Goal: Information Seeking & Learning: Learn about a topic

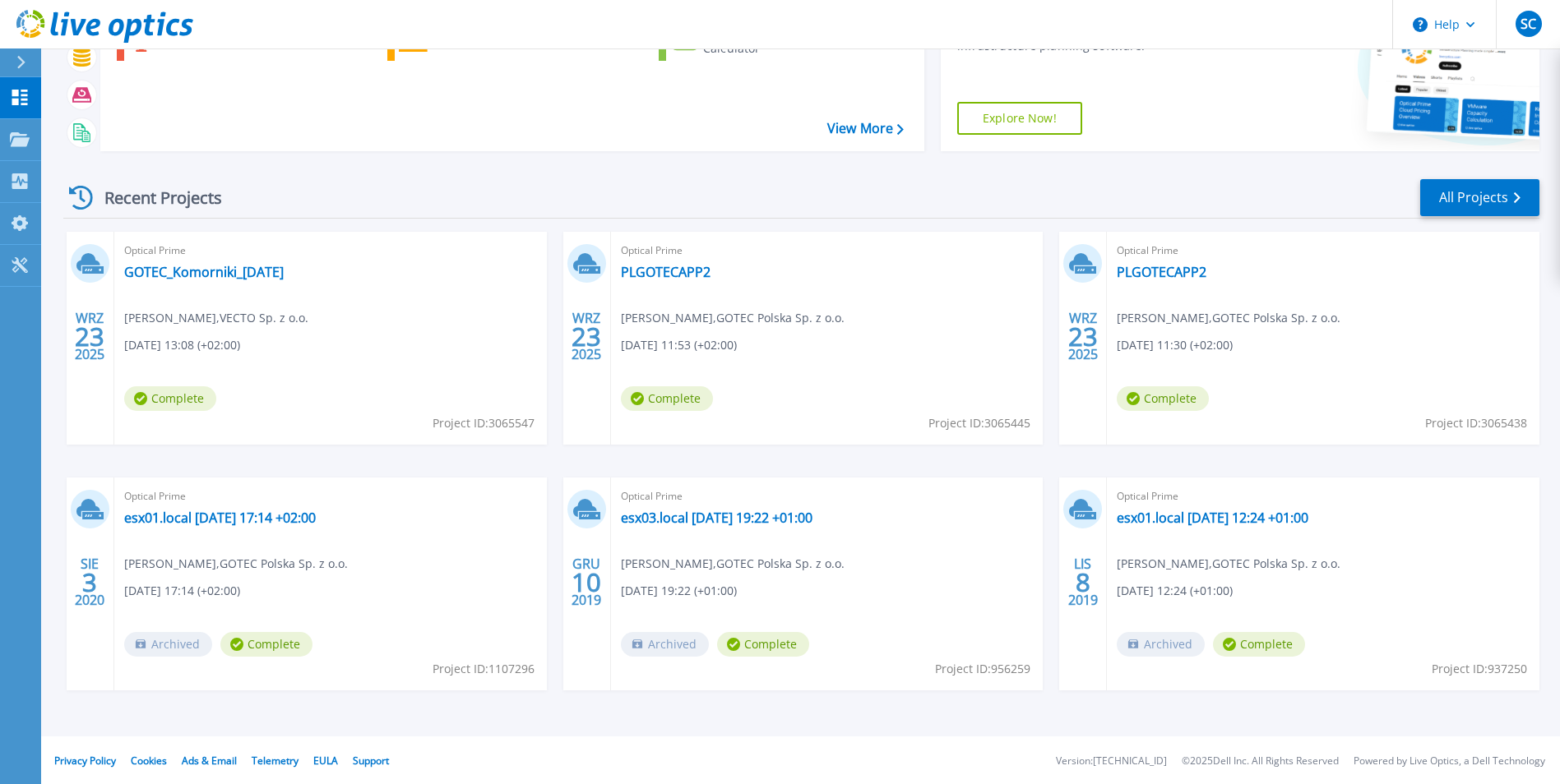
scroll to position [127, 0]
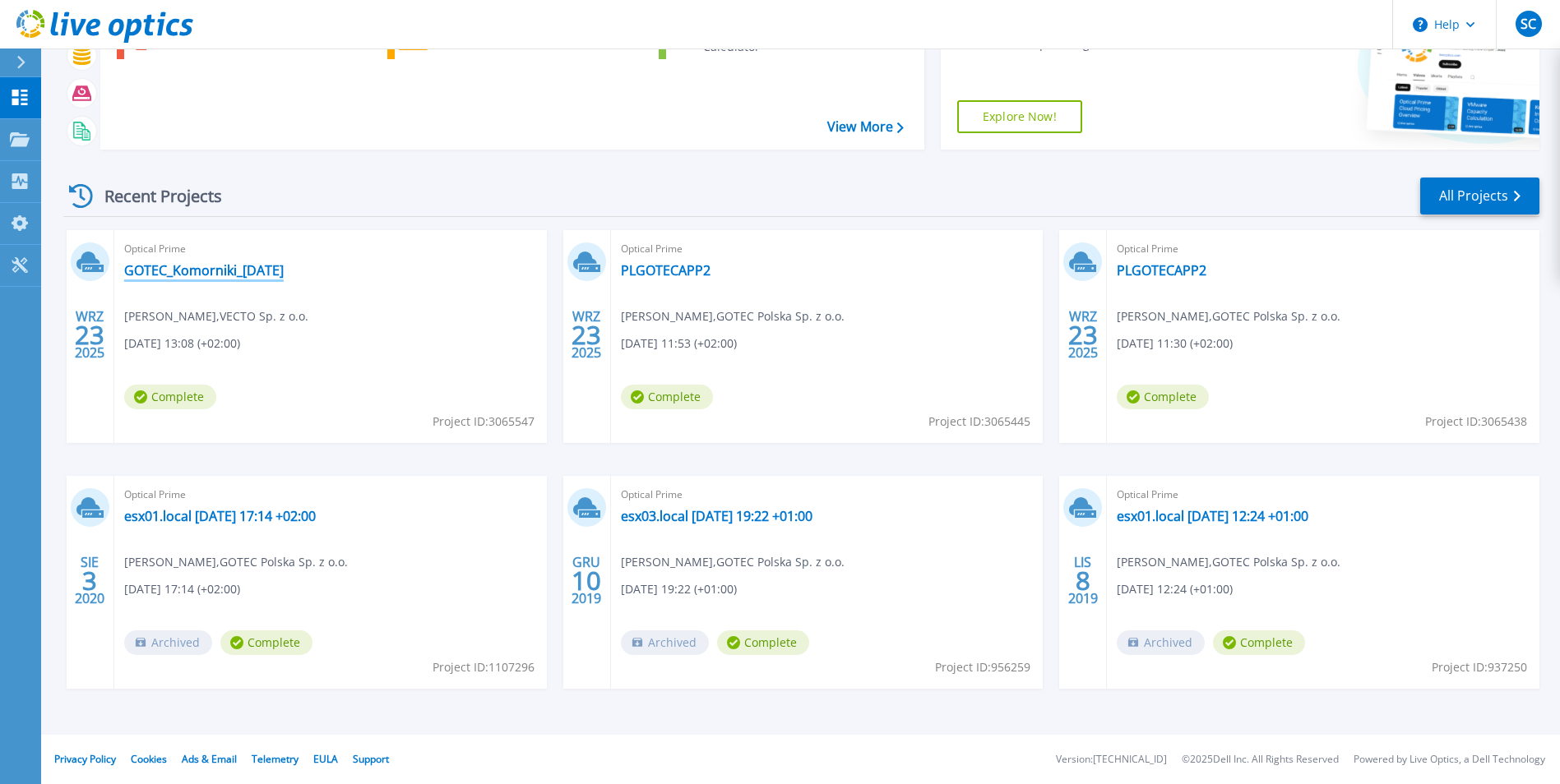
click at [273, 275] on link "GOTEC_Komorniki_[DATE]" at bounding box center [203, 271] width 159 height 17
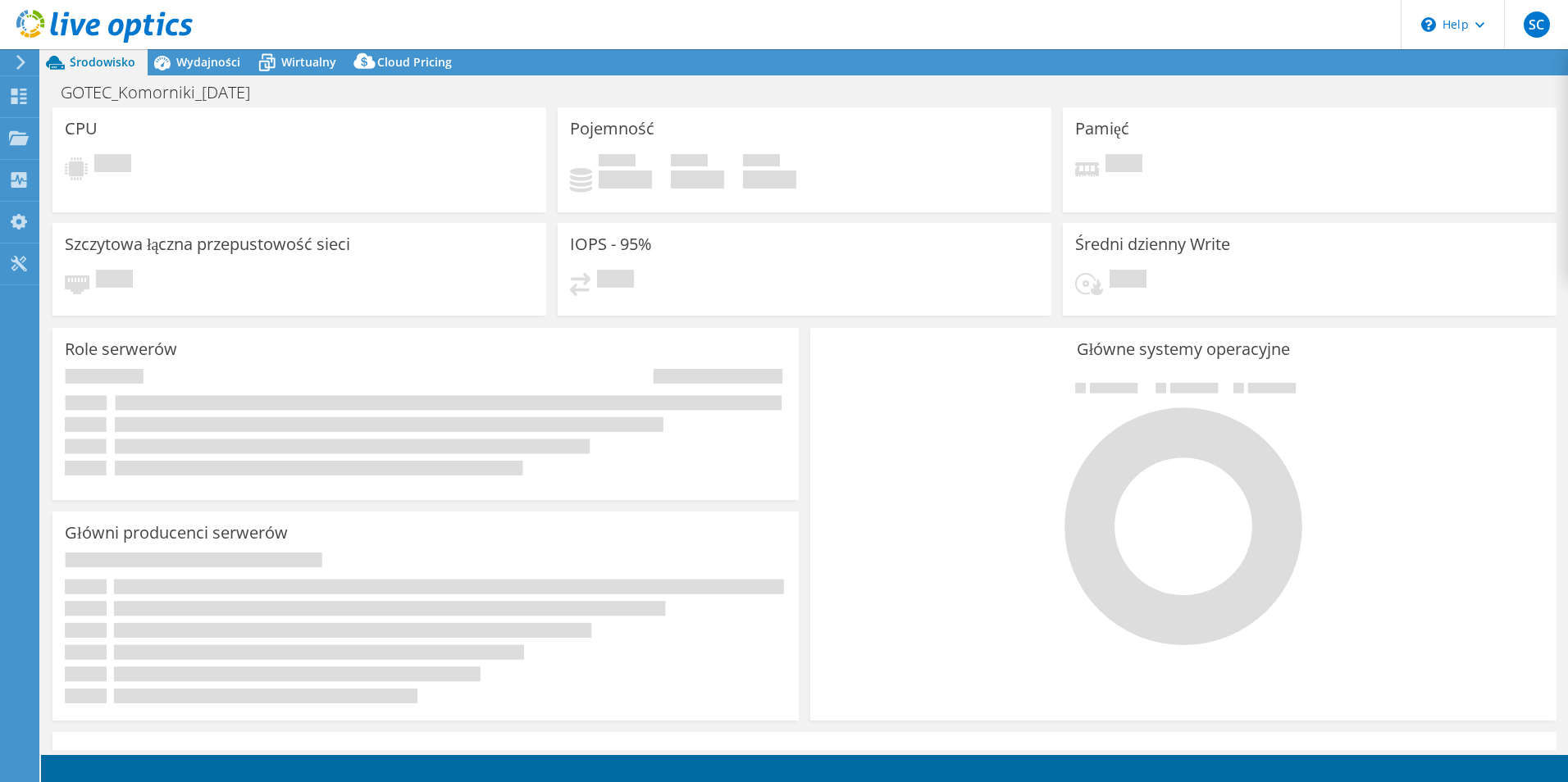
select select "EUFrankfurt"
select select "EUR"
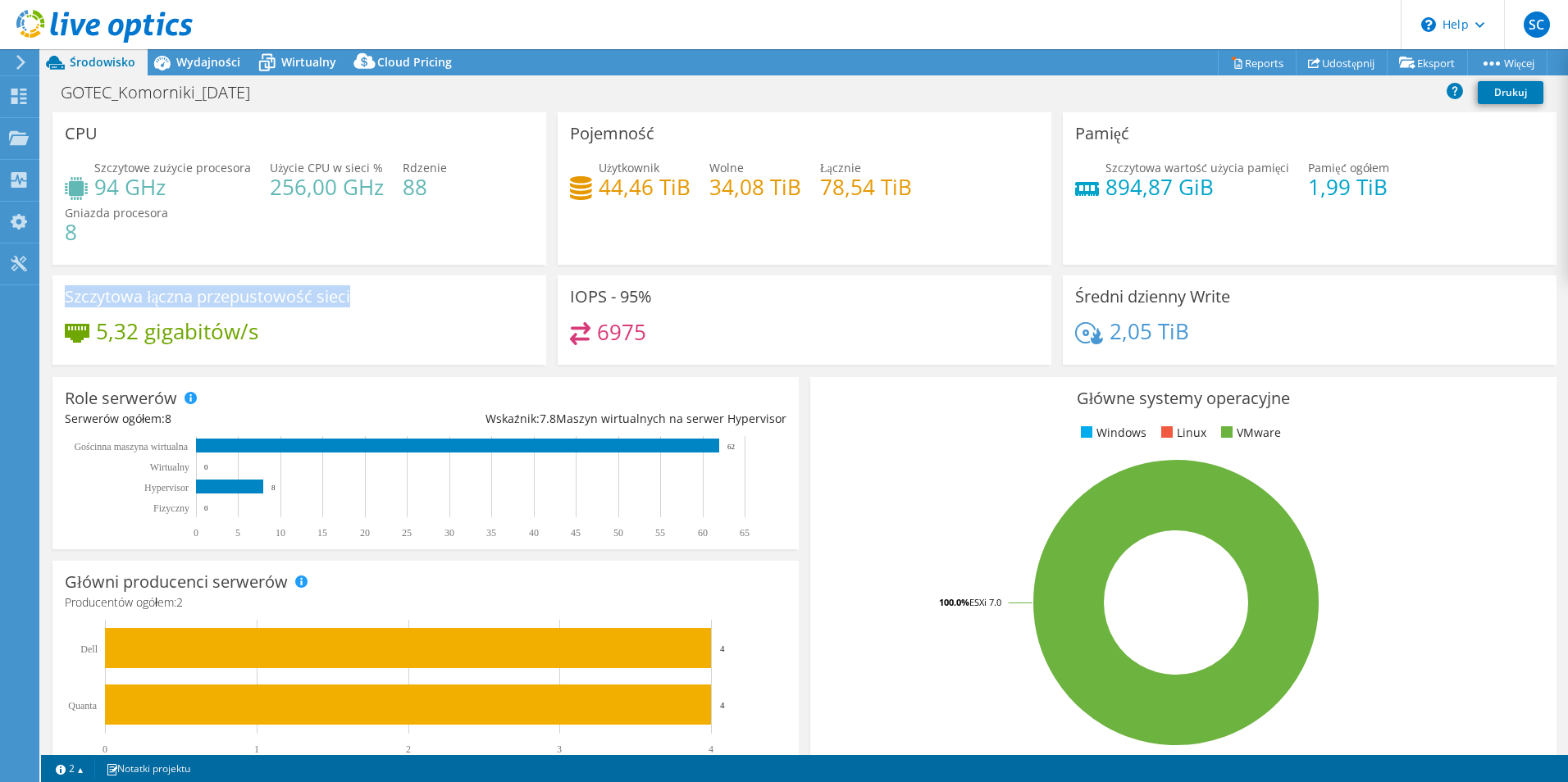
drag, startPoint x: 386, startPoint y: 303, endPoint x: 59, endPoint y: 292, distance: 327.2
click at [59, 292] on div "Szczytowa łączna przepustowość sieci 5,32 gigabitów/s" at bounding box center [299, 321] width 494 height 90
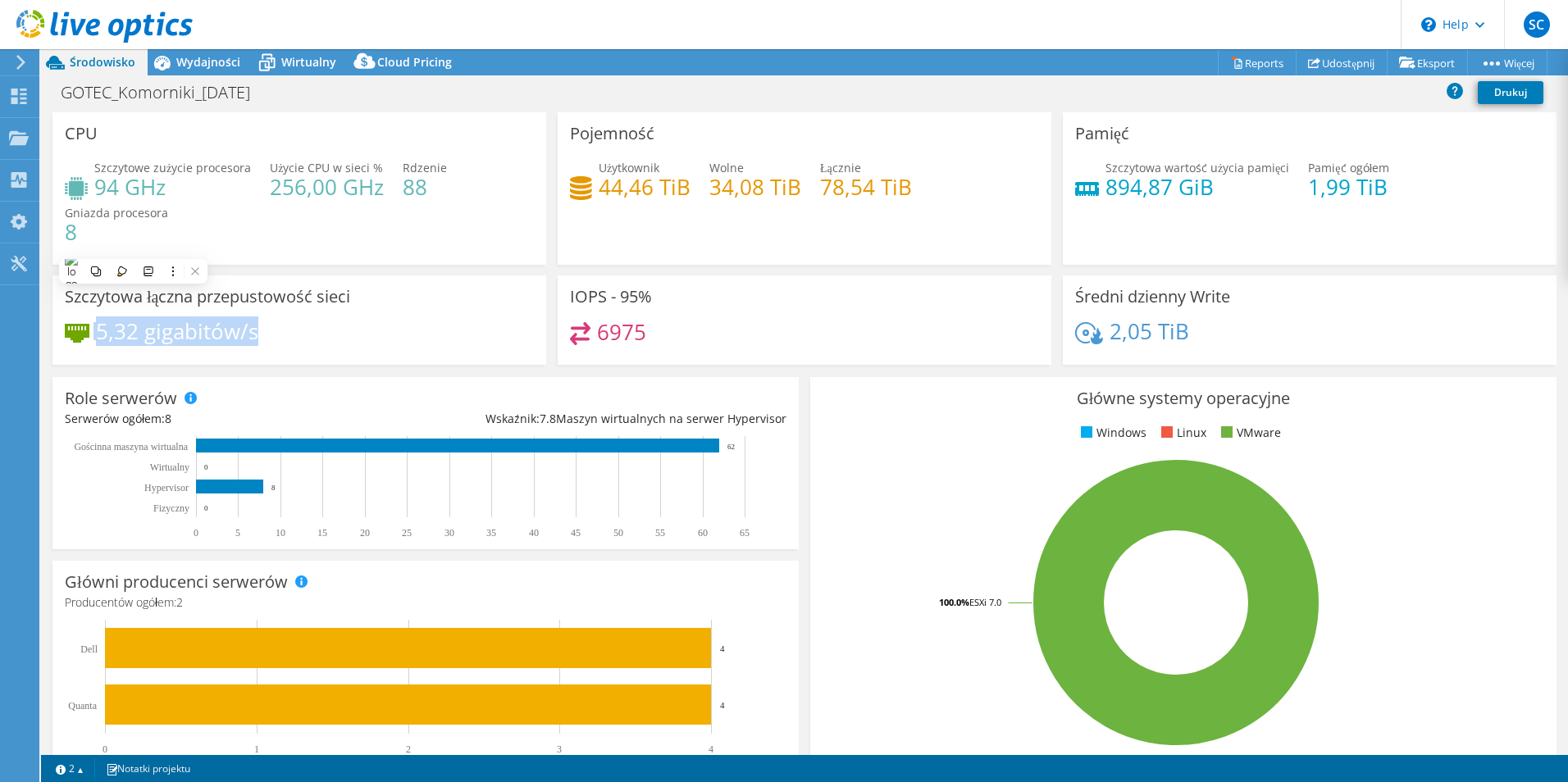
drag, startPoint x: 322, startPoint y: 338, endPoint x: 51, endPoint y: 337, distance: 271.0
click at [51, 337] on div "Szczytowa łączna przepustowość sieci 5,32 gigabitów/s" at bounding box center [299, 321] width 505 height 90
click at [349, 333] on div "5,32 gigabitów/s" at bounding box center [299, 339] width 469 height 34
drag, startPoint x: 692, startPoint y: 337, endPoint x: 539, endPoint y: 336, distance: 153.0
click at [539, 336] on div "CPU Szczytowe zużycie procesora 94 GHz Użycie CPU w sieci % 256,00 GHz Rdzenie …" at bounding box center [804, 243] width 1515 height 263
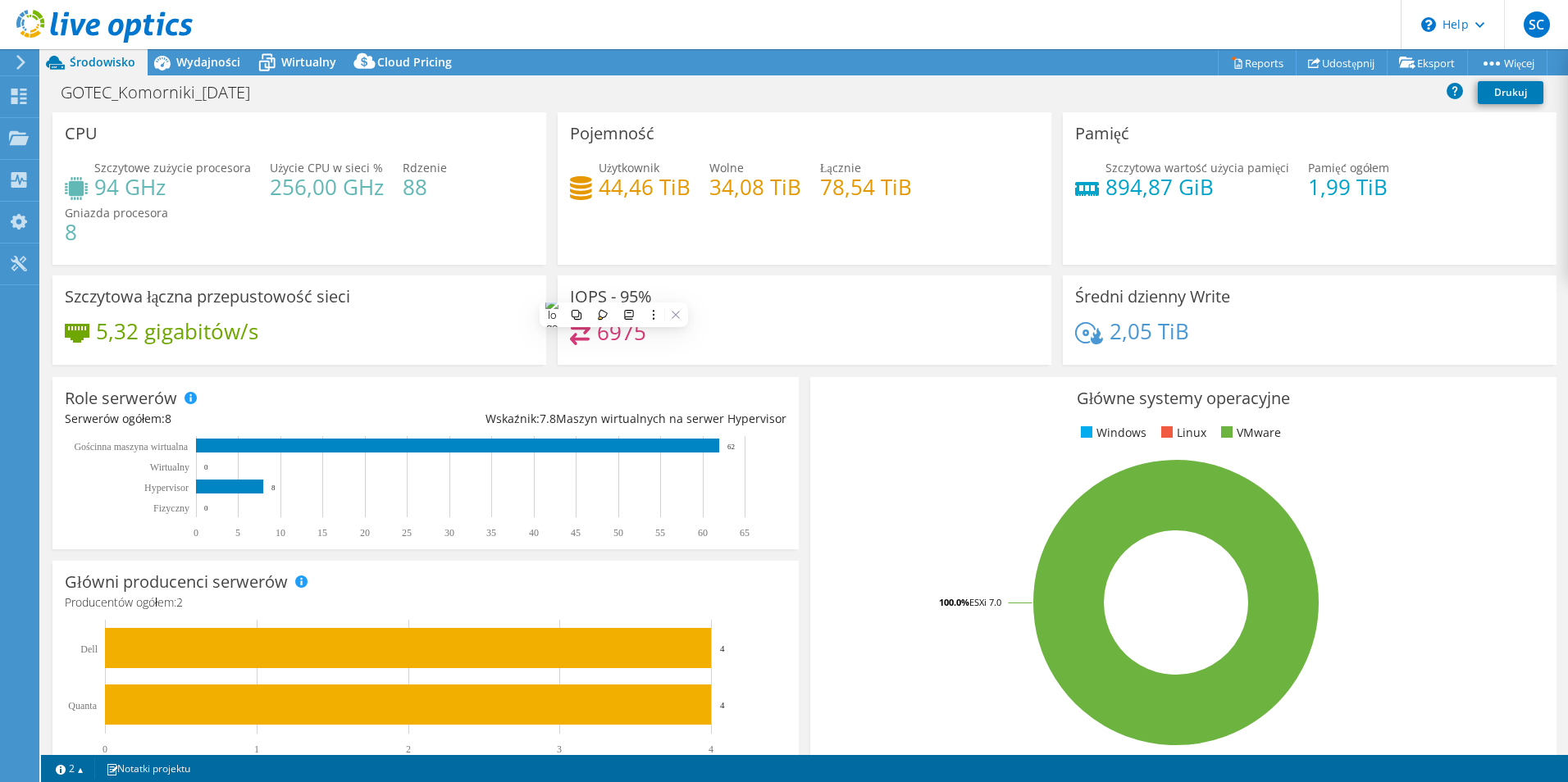
drag, startPoint x: 539, startPoint y: 336, endPoint x: 833, endPoint y: 327, distance: 294.1
click at [854, 330] on div "6975" at bounding box center [804, 340] width 469 height 35
drag, startPoint x: 292, startPoint y: 336, endPoint x: 93, endPoint y: 331, distance: 199.1
click at [93, 331] on div "5,32 gigabitów/s" at bounding box center [299, 339] width 469 height 34
drag, startPoint x: 93, startPoint y: 331, endPoint x: 315, endPoint y: 330, distance: 222.0
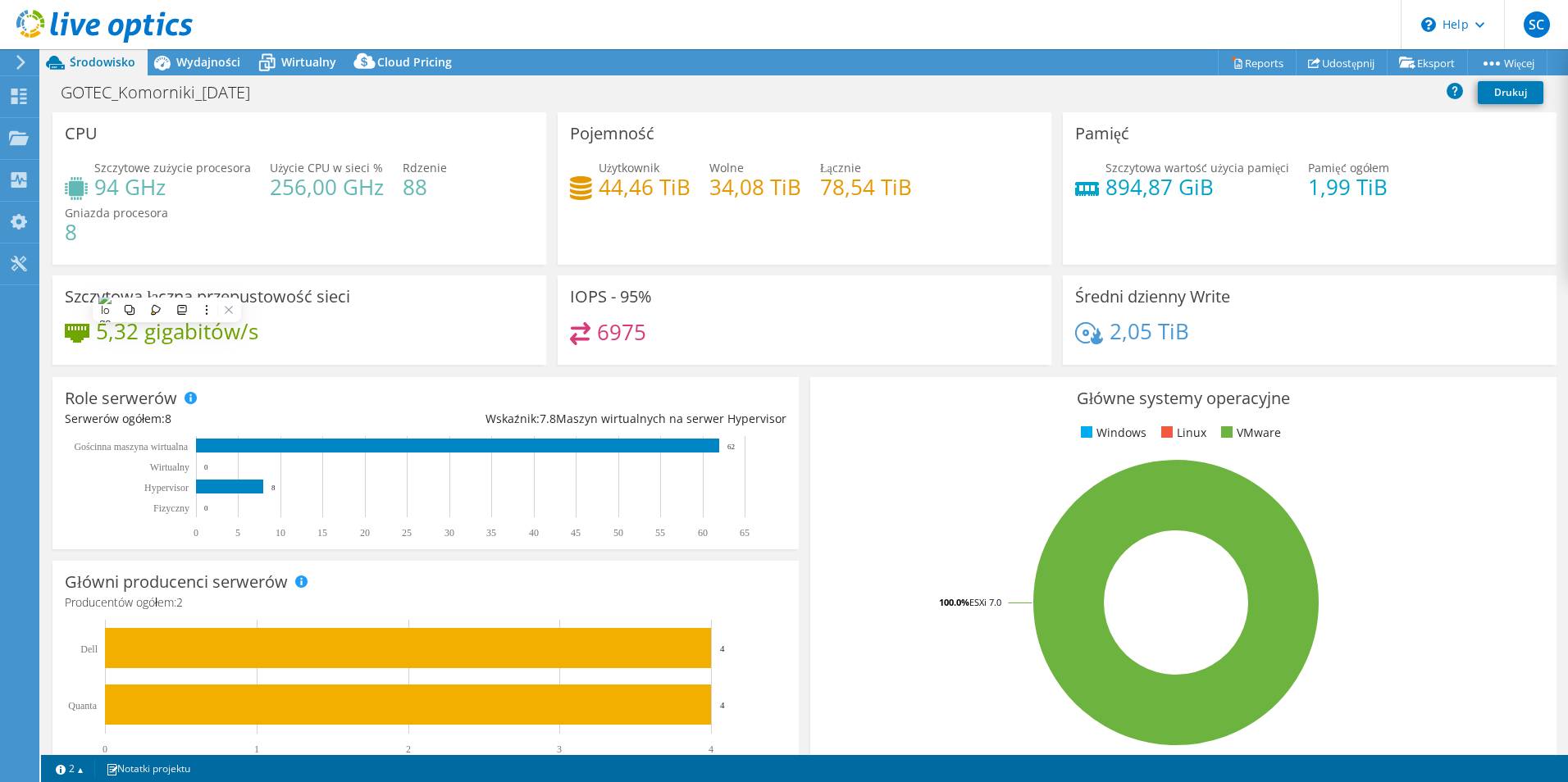
click at [315, 330] on div "5,32 gigabitów/s" at bounding box center [299, 339] width 469 height 34
drag, startPoint x: 1181, startPoint y: 332, endPoint x: 1056, endPoint y: 318, distance: 125.8
click at [1063, 318] on div "Średni dzienny Write 2,05 TiB" at bounding box center [1310, 321] width 494 height 90
click at [22, 69] on icon at bounding box center [21, 62] width 12 height 15
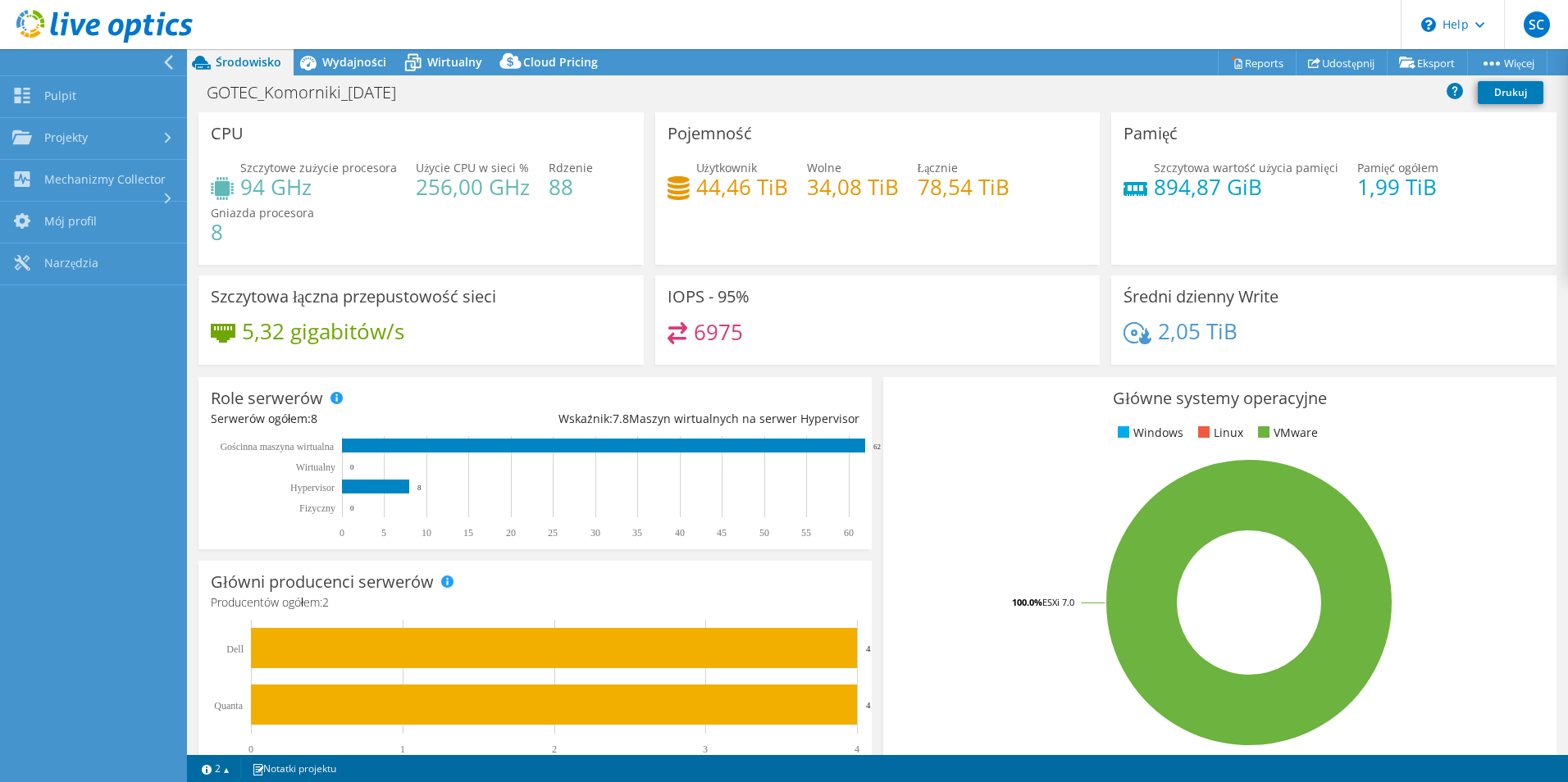
click at [397, 226] on div "Szczytowe zużycie procesora 94 GHz Użycie CPU w sieci % 256,00 GHz Rdzenie 88 G…" at bounding box center [421, 208] width 420 height 98
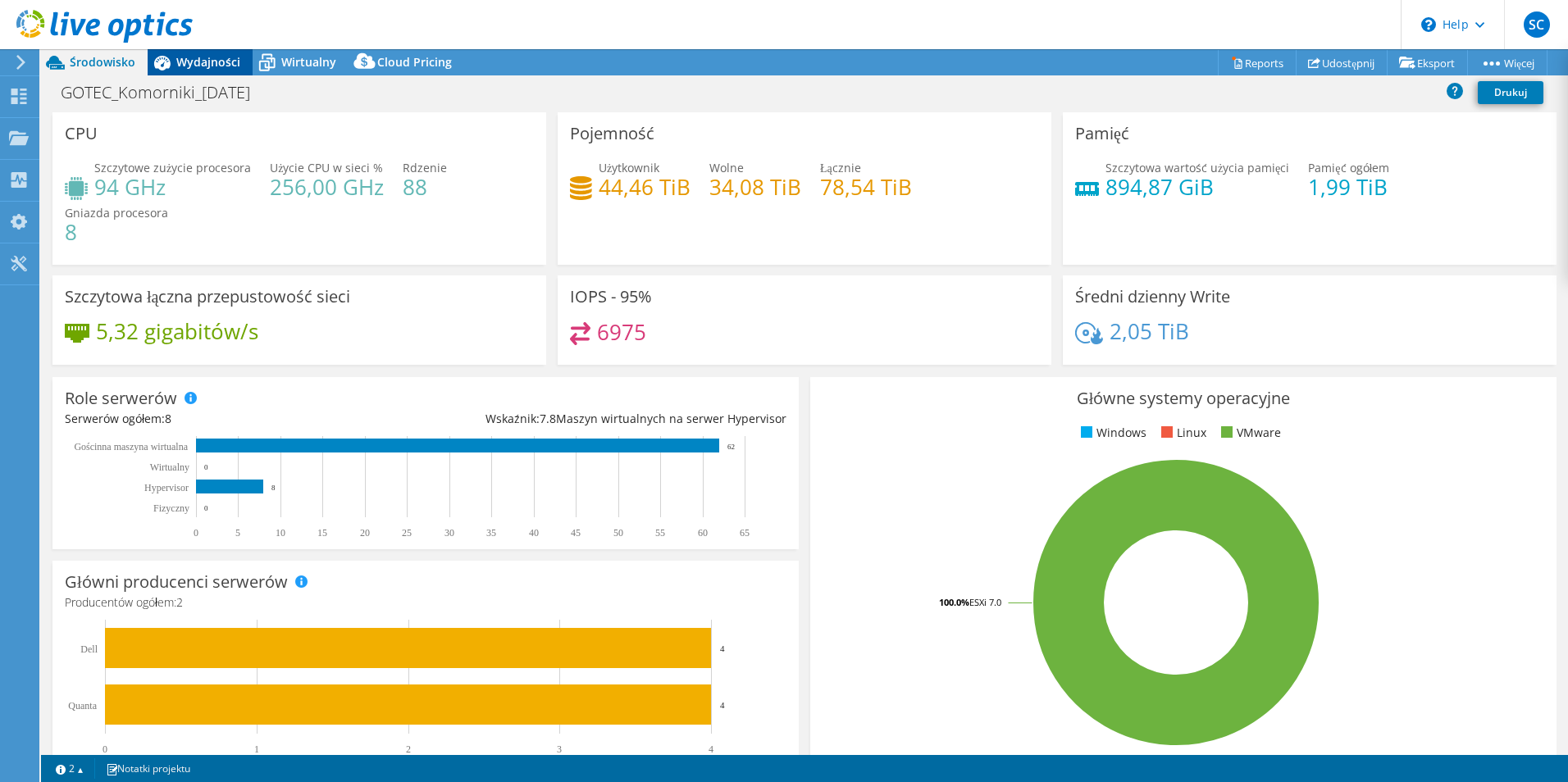
click at [207, 60] on span "Wydajności" at bounding box center [208, 61] width 64 height 16
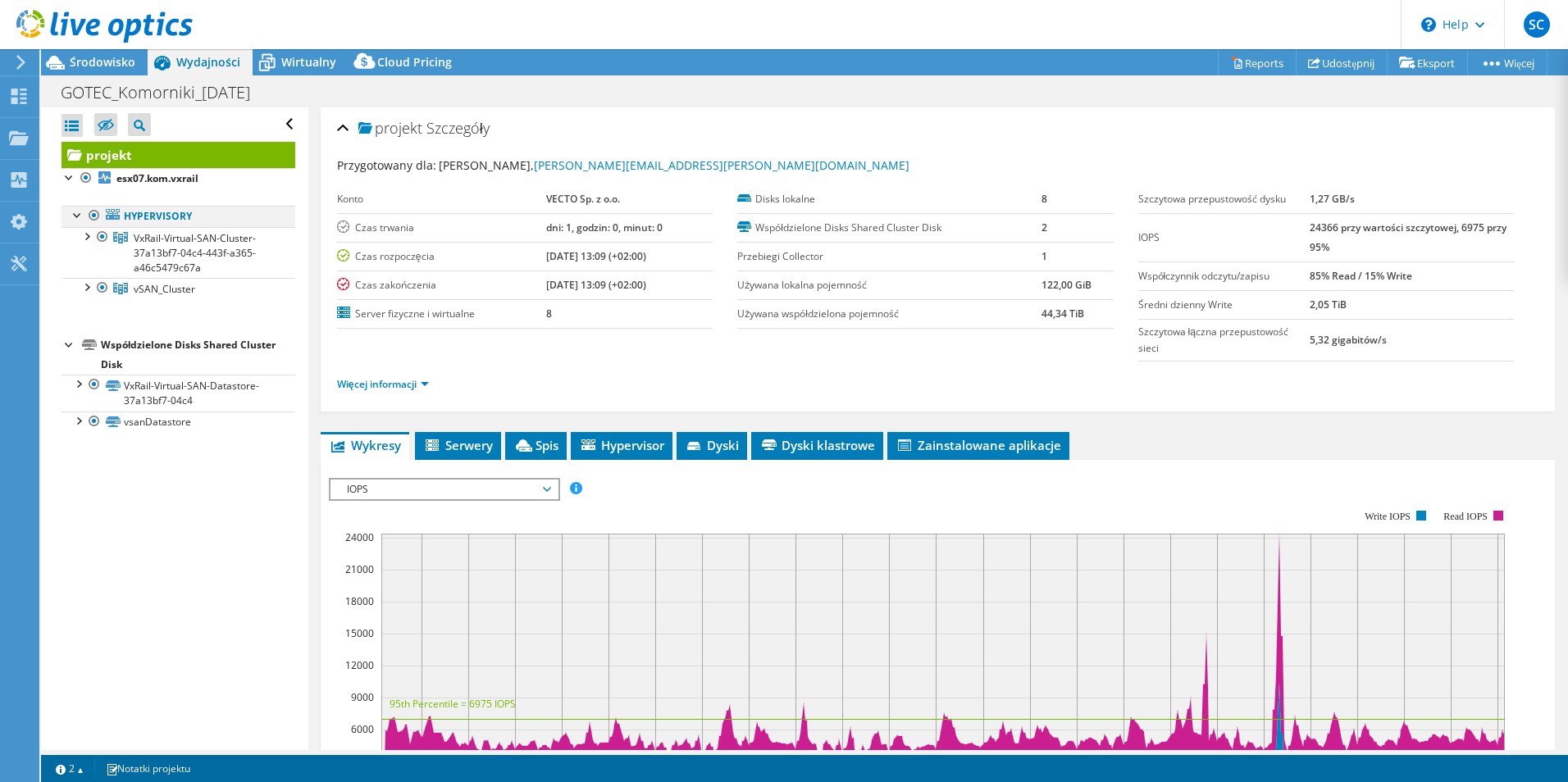
click at [76, 215] on div at bounding box center [78, 214] width 17 height 17
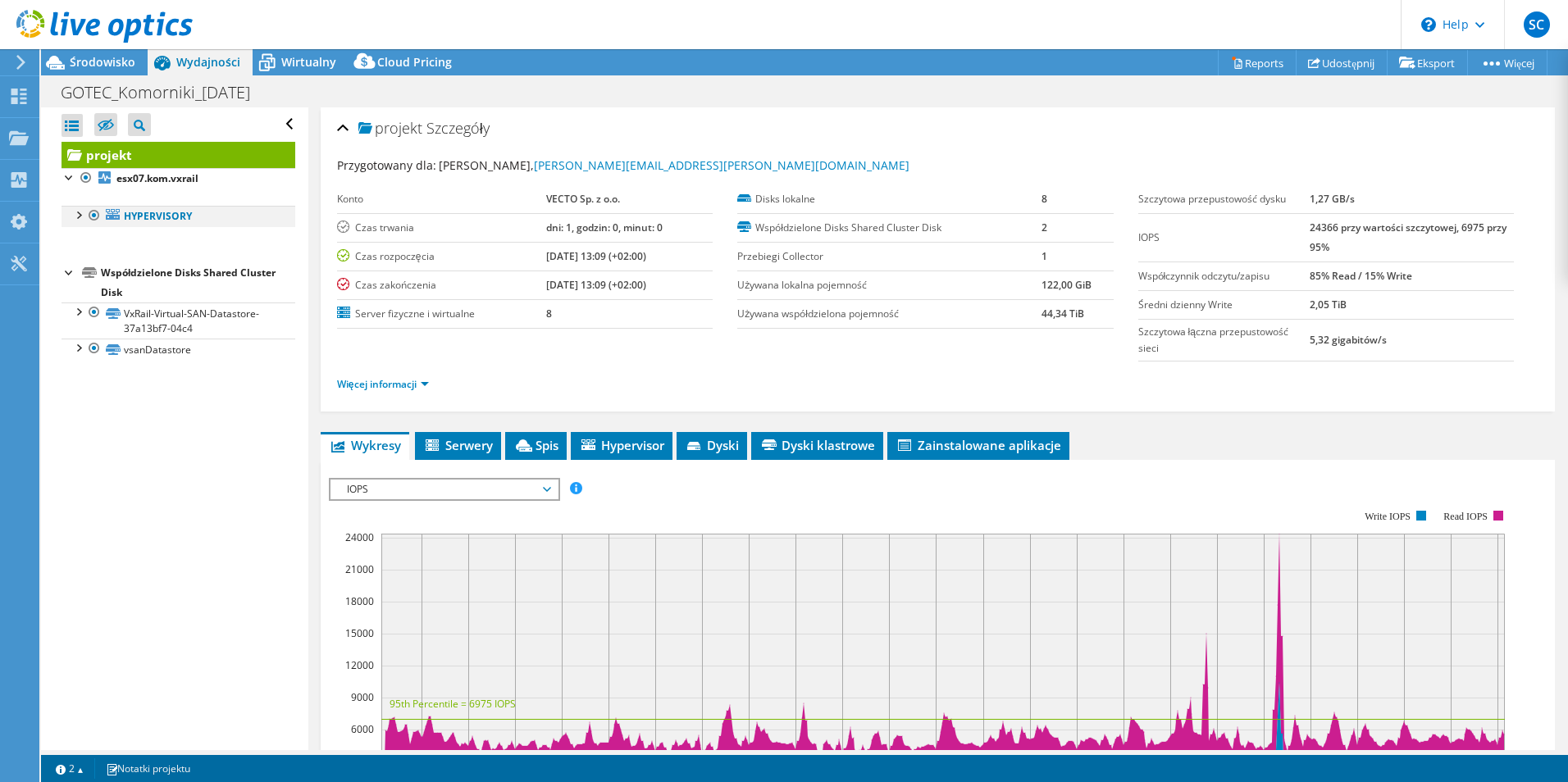
click at [76, 215] on div at bounding box center [78, 214] width 17 height 17
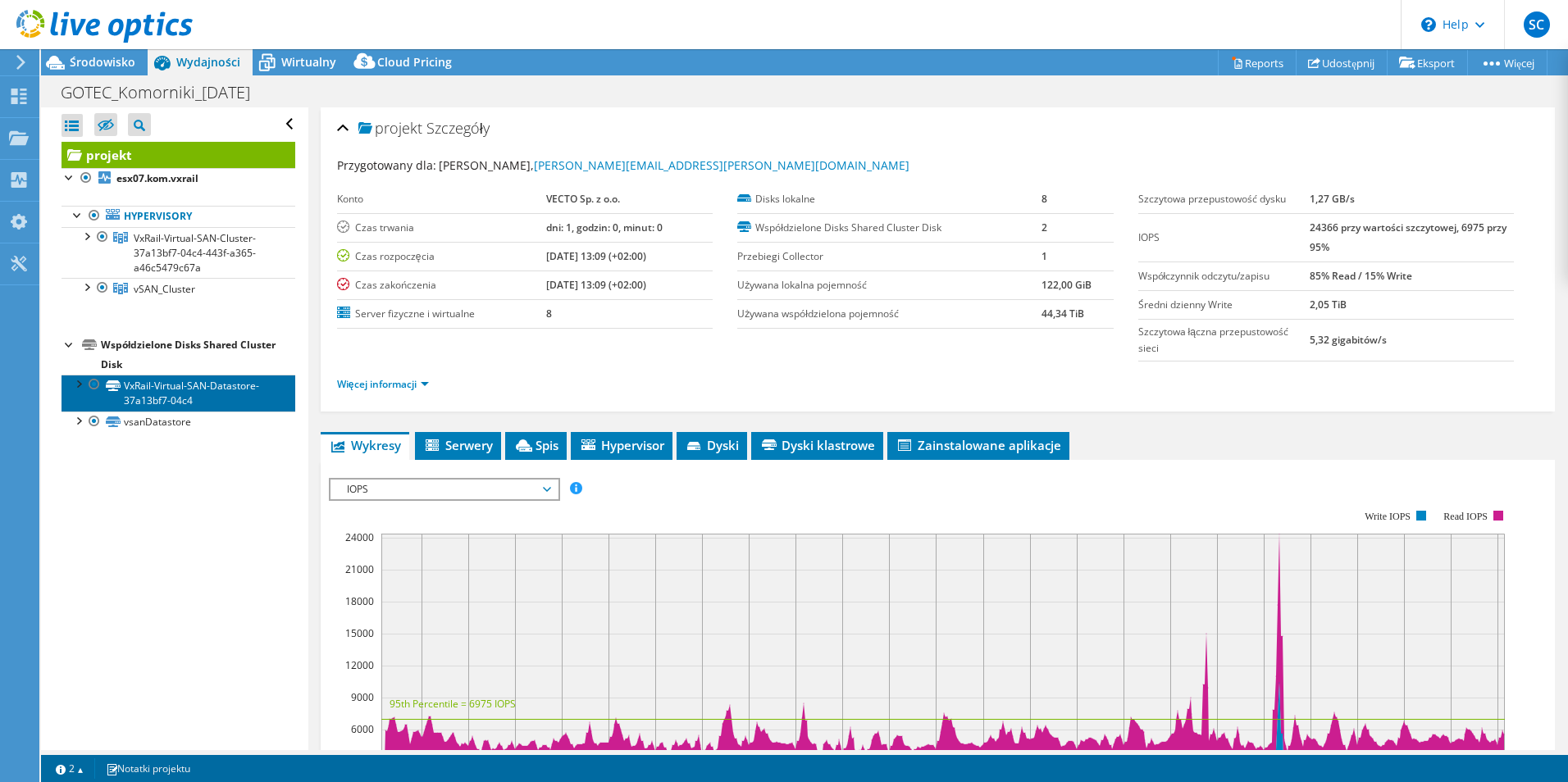
click at [154, 394] on link "VxRail-Virtual-SAN-Datastore-37a13bf7-04c4" at bounding box center [178, 392] width 233 height 36
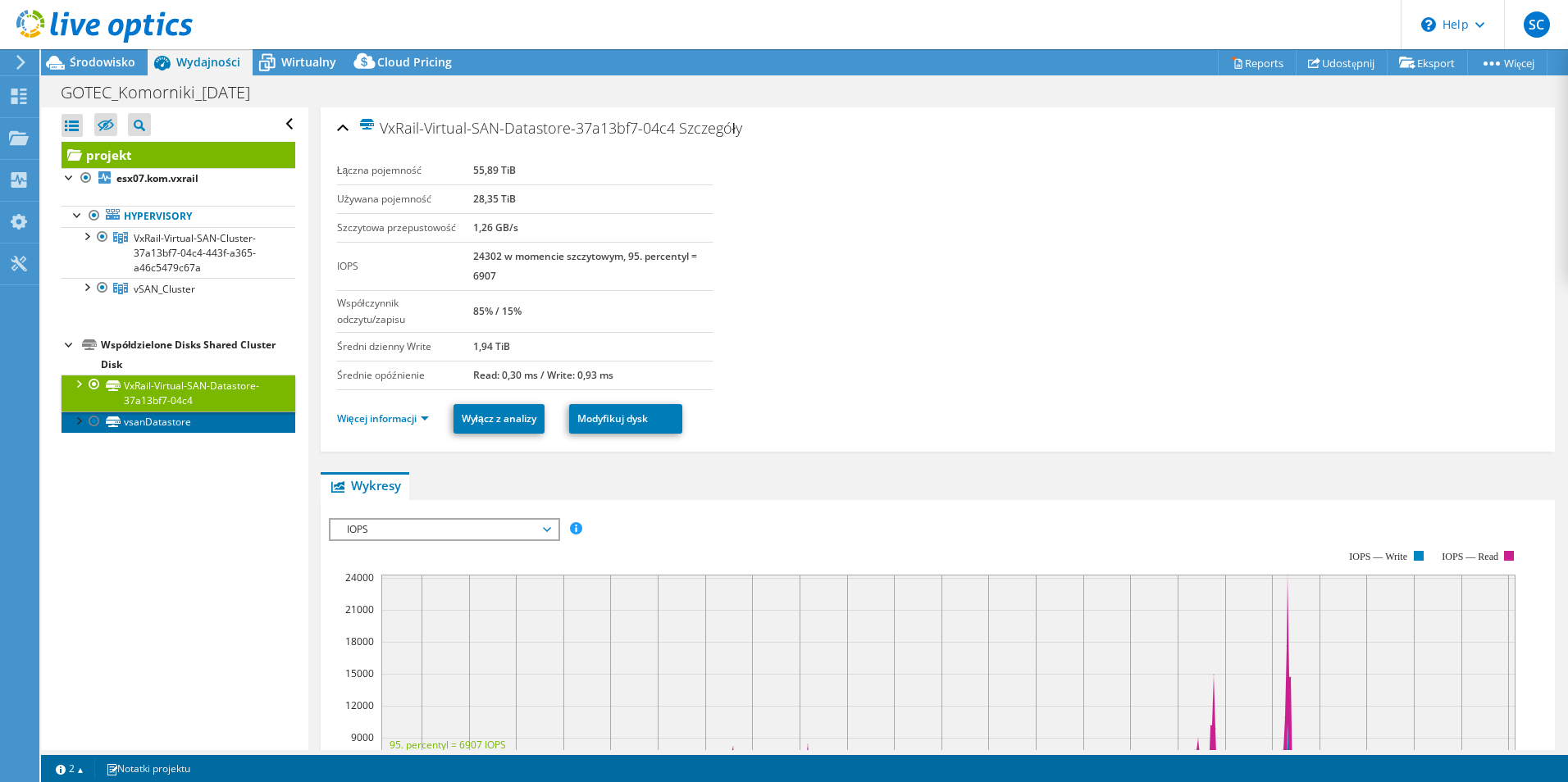
click at [151, 428] on link "vsanDatastore" at bounding box center [178, 422] width 233 height 22
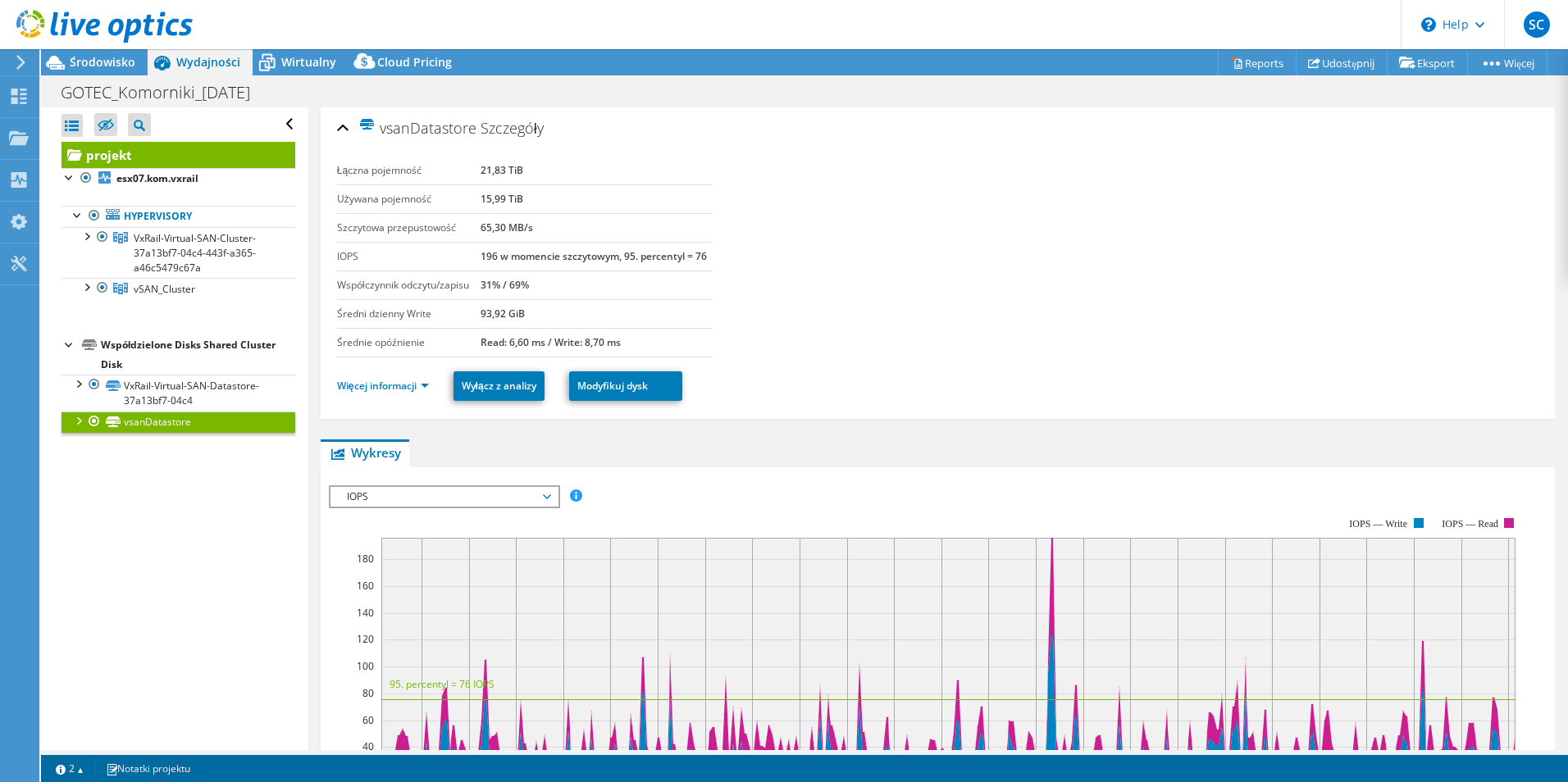
click at [83, 421] on div at bounding box center [78, 420] width 17 height 17
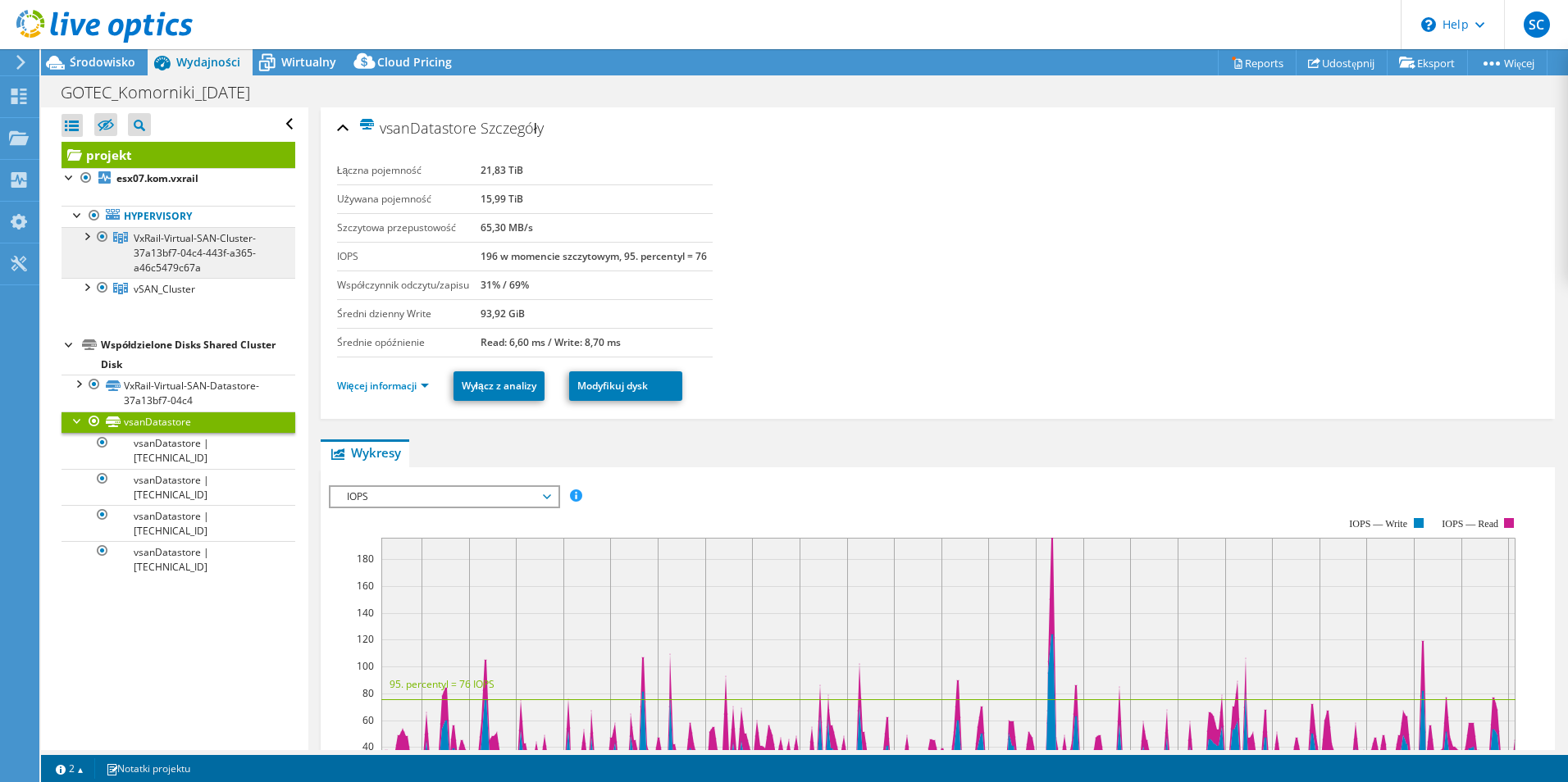
click at [171, 249] on span "VxRail-Virtual-SAN-Cluster-37a13bf7-04c4-443f-a365-a46c5479c67a" at bounding box center [194, 253] width 122 height 43
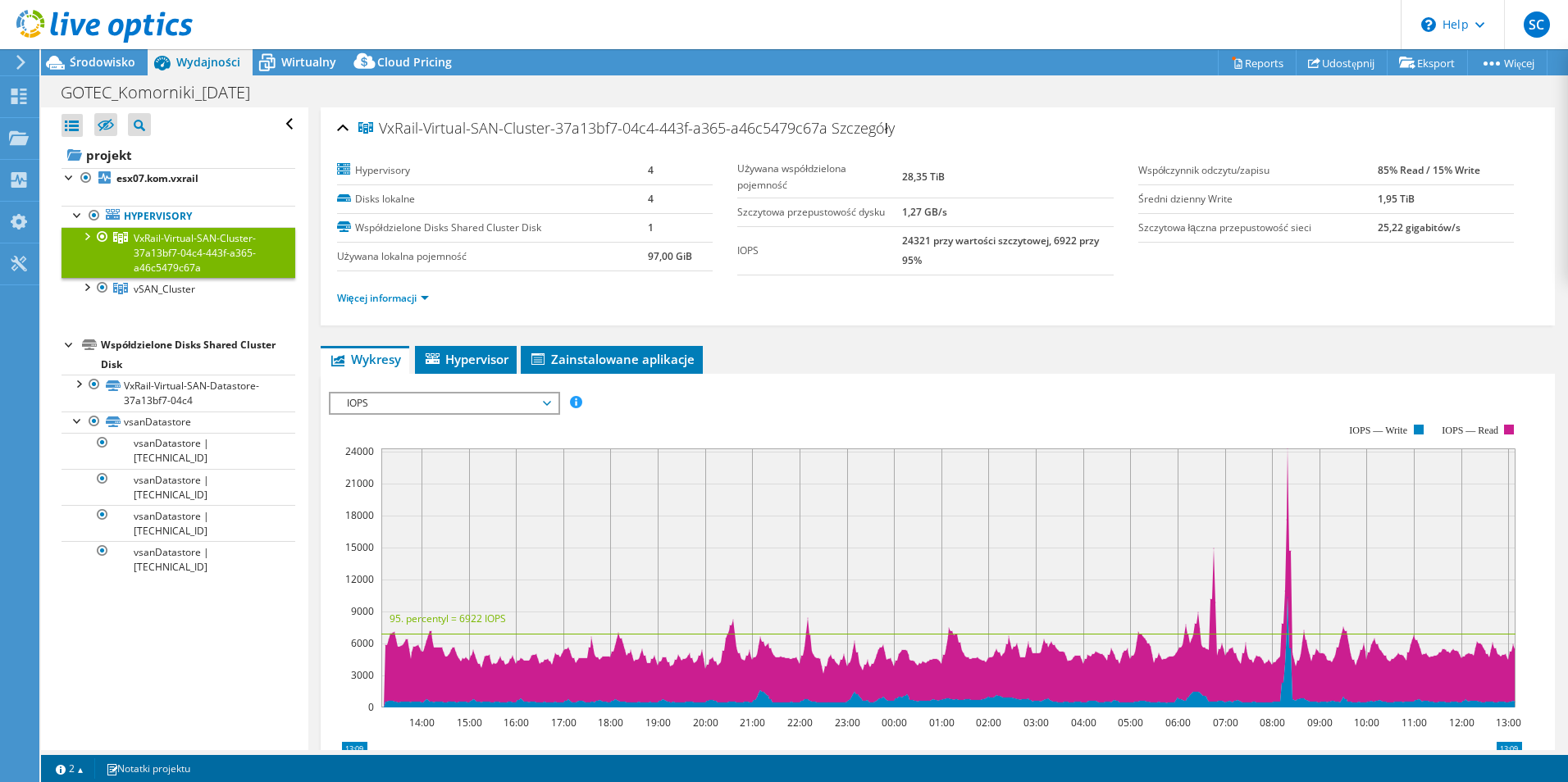
click at [88, 234] on div at bounding box center [86, 235] width 17 height 17
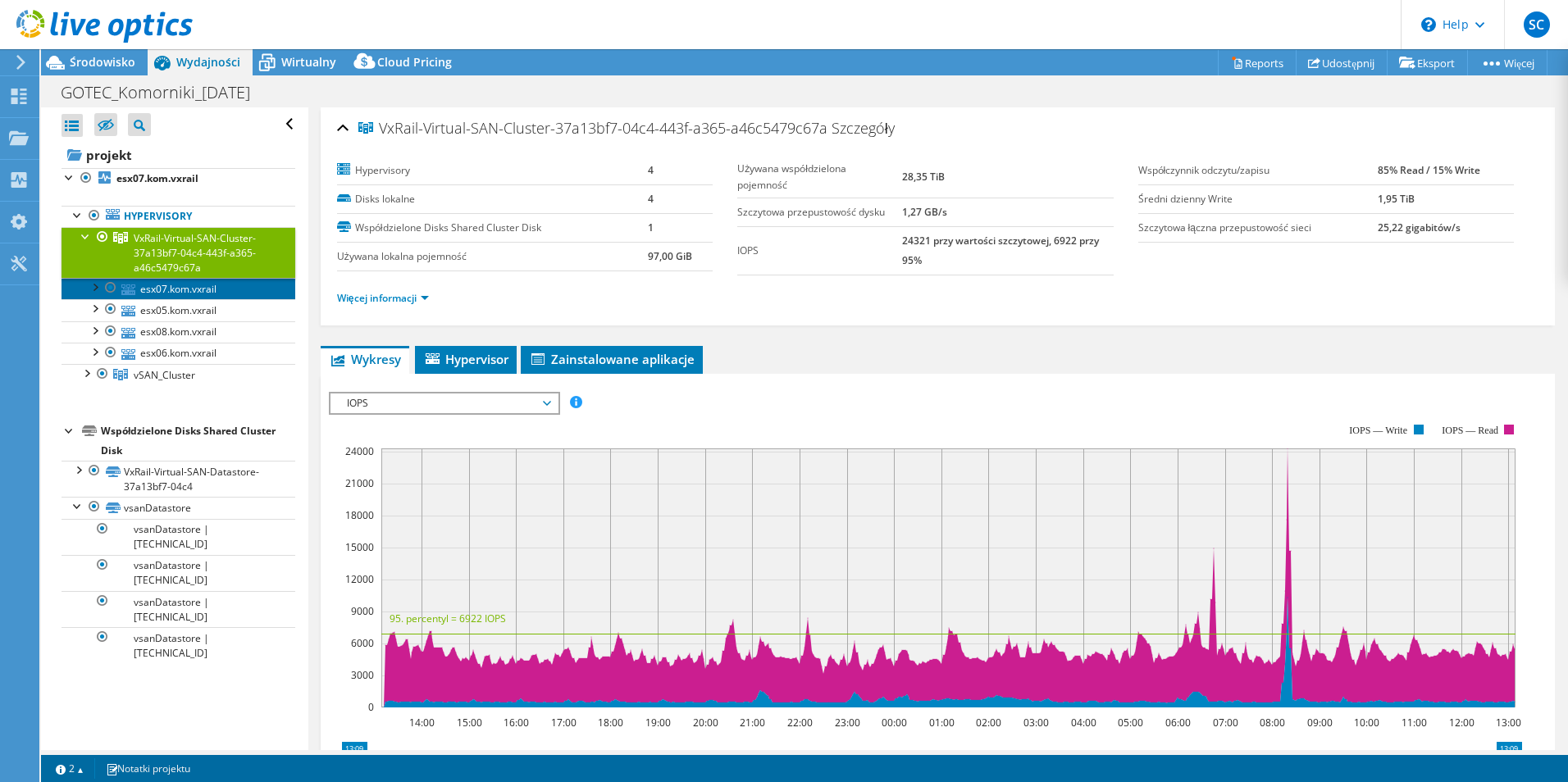
click at [202, 292] on link "esx07.kom.vxrail" at bounding box center [178, 289] width 233 height 22
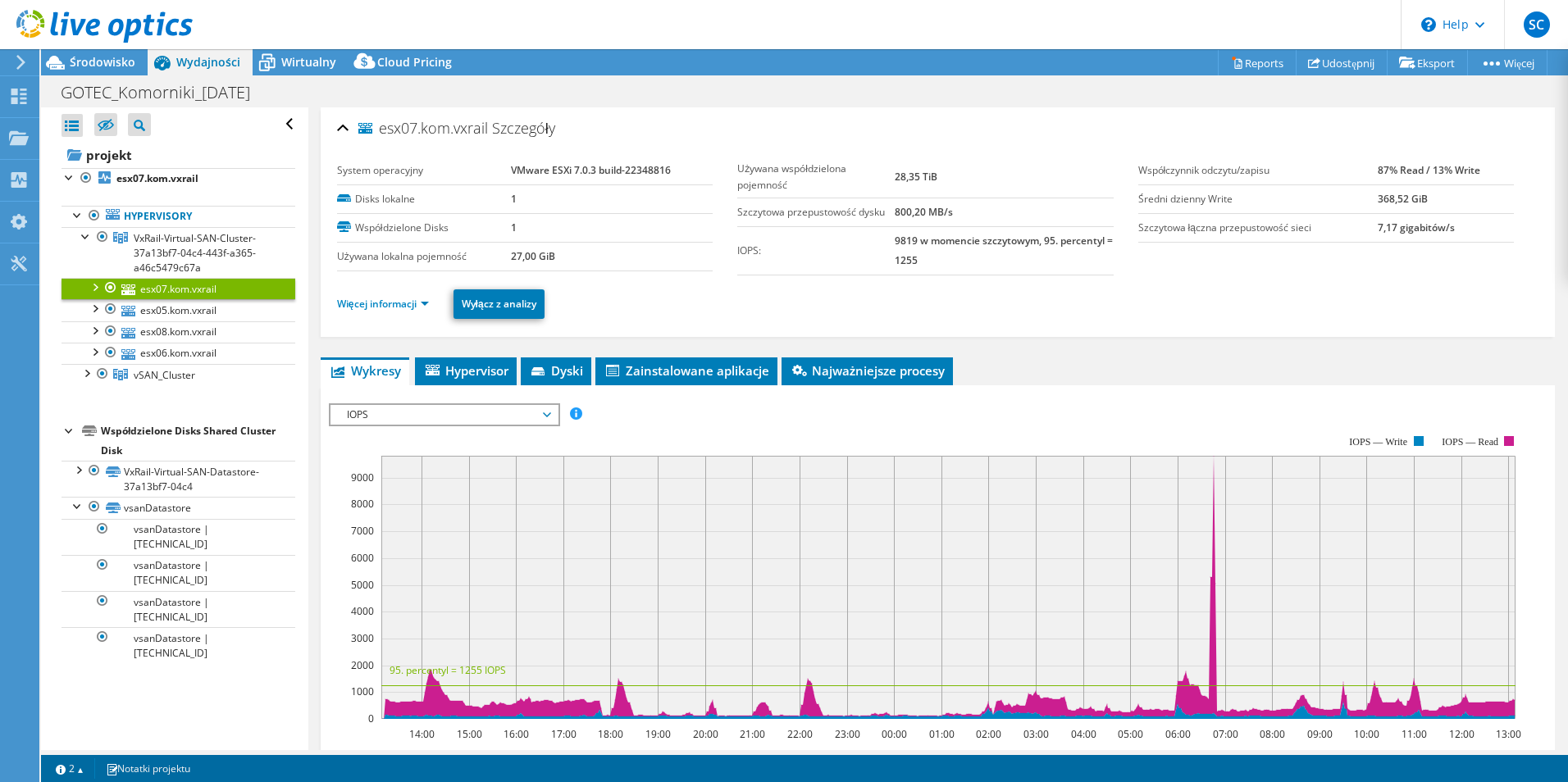
click at [101, 289] on div at bounding box center [95, 287] width 17 height 17
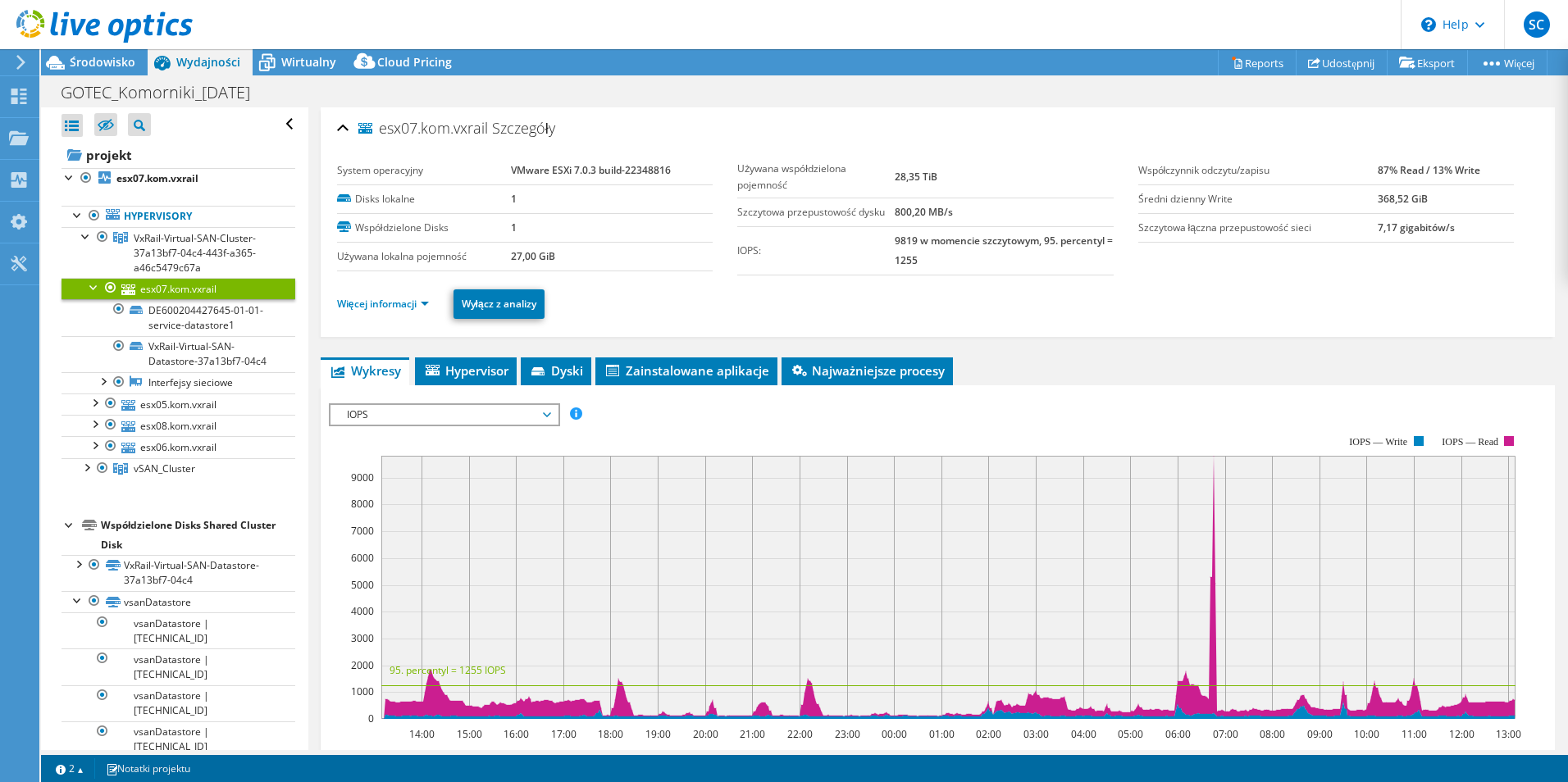
click at [178, 293] on link "esx07.kom.vxrail" at bounding box center [178, 289] width 233 height 22
click at [316, 63] on span "Wirtualny" at bounding box center [308, 61] width 55 height 16
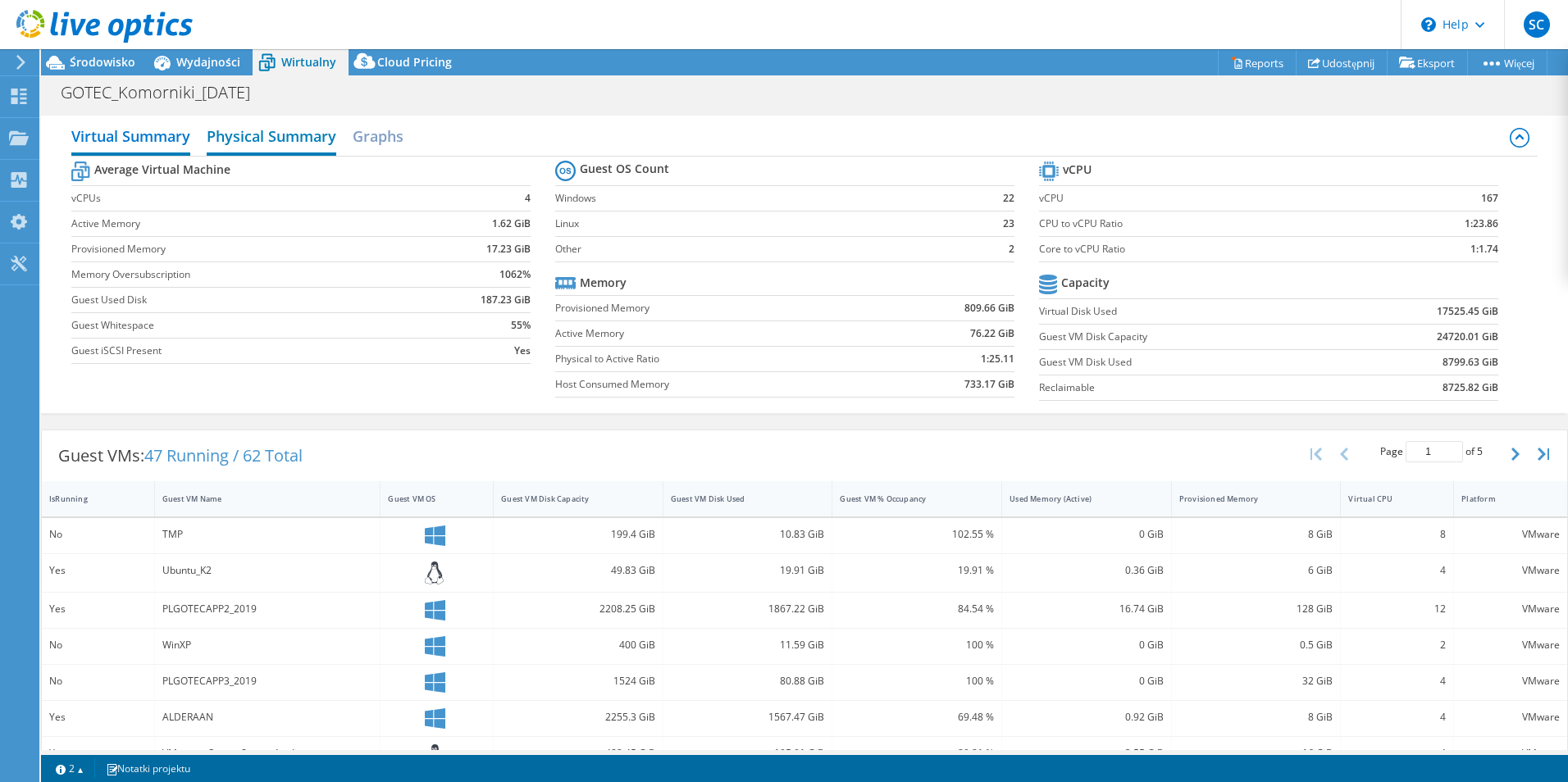
click at [296, 142] on h2 "Physical Summary" at bounding box center [272, 137] width 130 height 36
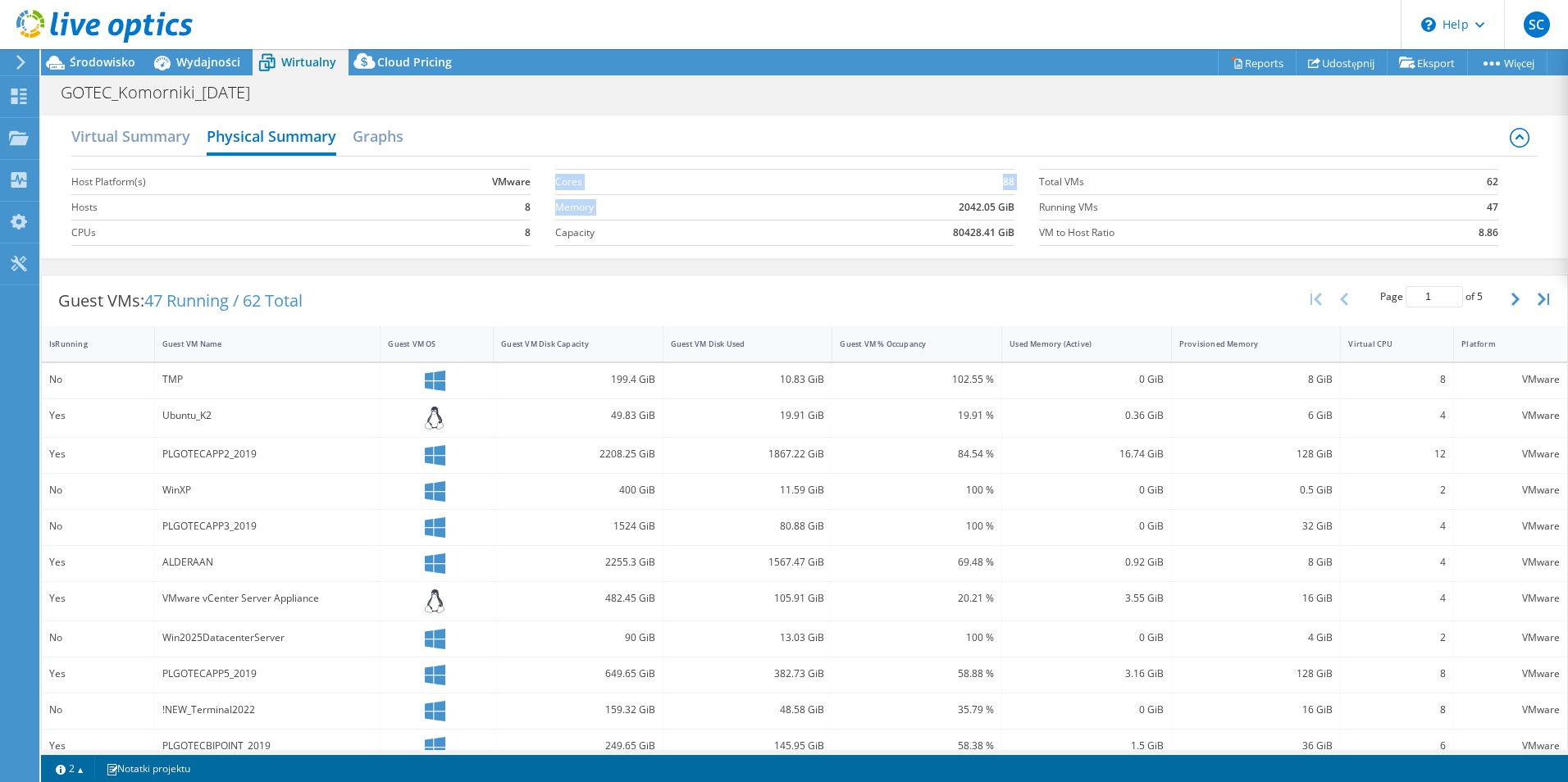
drag, startPoint x: 944, startPoint y: 209, endPoint x: 1016, endPoint y: 209, distance: 72.0
click at [1016, 209] on section "Cores 88 Memory 2042.05 GiB Capacity 80428.41 GiB" at bounding box center [797, 207] width 484 height 93
drag, startPoint x: 1016, startPoint y: 209, endPoint x: 910, endPoint y: 206, distance: 106.0
click at [910, 206] on td "2042.05 GiB" at bounding box center [885, 207] width 259 height 26
drag, startPoint x: 931, startPoint y: 231, endPoint x: 1010, endPoint y: 232, distance: 79.0
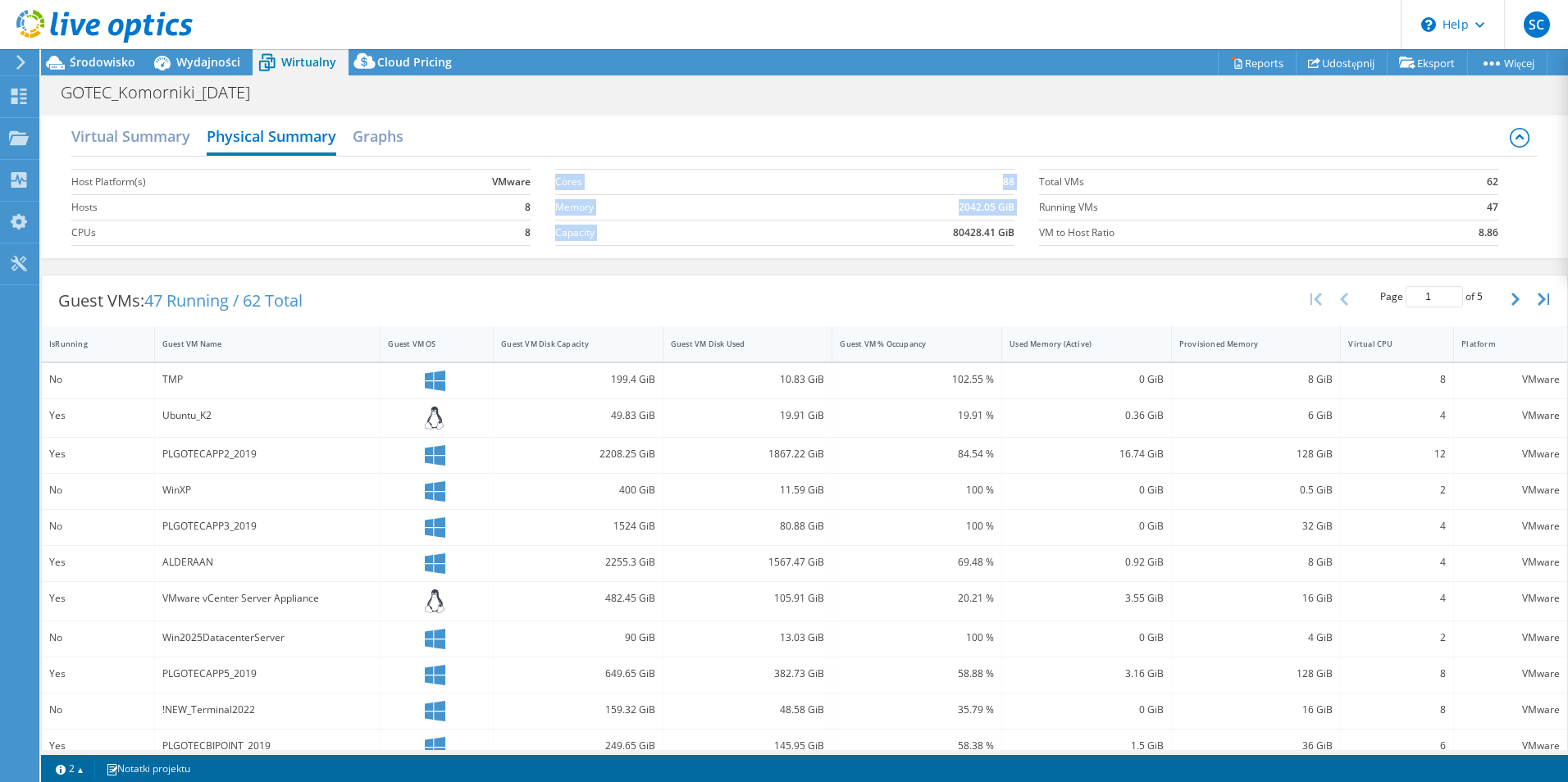
click at [1010, 232] on section "Cores 88 Memory 2042.05 GiB Capacity 80428.41 GiB" at bounding box center [797, 207] width 484 height 93
drag, startPoint x: 1006, startPoint y: 232, endPoint x: 943, endPoint y: 200, distance: 70.7
click at [943, 200] on td "2042.05 GiB" at bounding box center [885, 207] width 259 height 26
drag, startPoint x: 926, startPoint y: 231, endPoint x: 952, endPoint y: 233, distance: 26.1
click at [928, 232] on td "80428.41 GiB" at bounding box center [885, 232] width 259 height 26
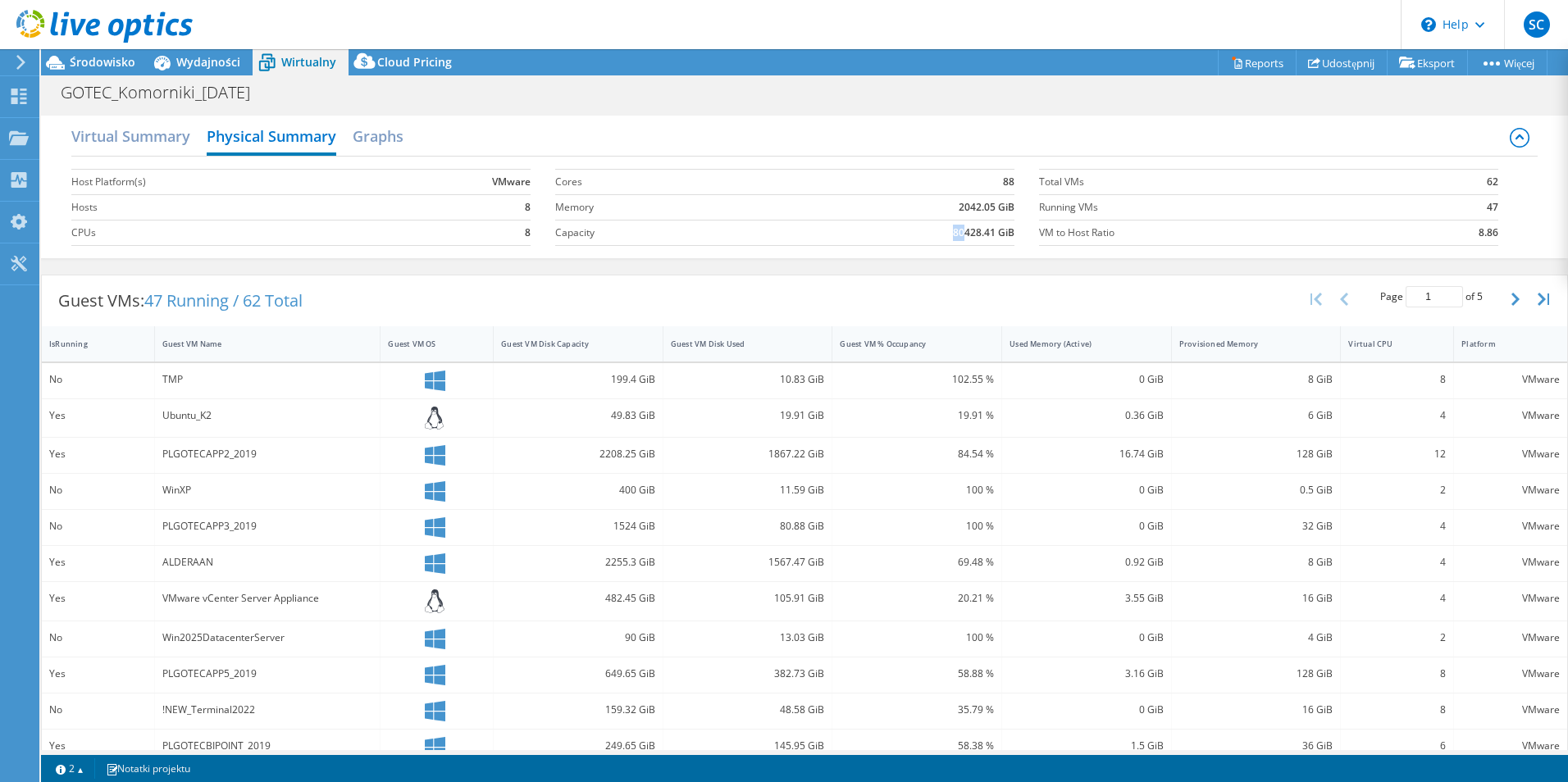
drag, startPoint x: 956, startPoint y: 233, endPoint x: 938, endPoint y: 233, distance: 18.0
click at [938, 233] on td "80428.41 GiB" at bounding box center [885, 232] width 259 height 26
